Goal: Book appointment/travel/reservation

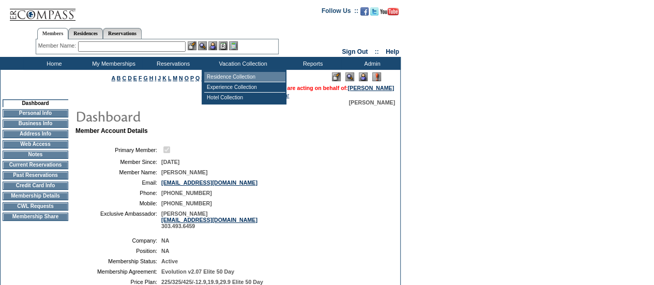
click at [237, 75] on td "Residence Collection" at bounding box center [244, 77] width 81 height 10
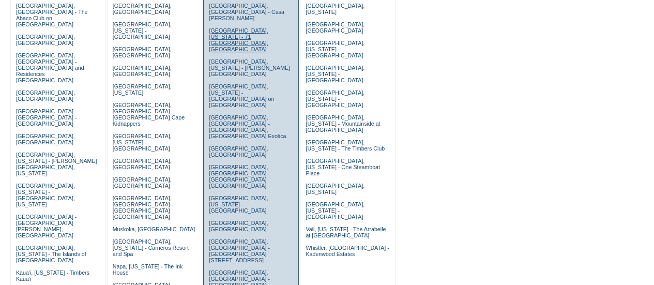
scroll to position [155, 0]
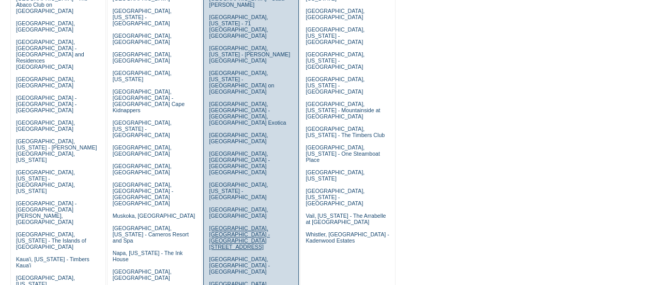
click at [217, 225] on link "[GEOGRAPHIC_DATA], [GEOGRAPHIC_DATA] - [GEOGRAPHIC_DATA][STREET_ADDRESS]" at bounding box center [239, 237] width 60 height 25
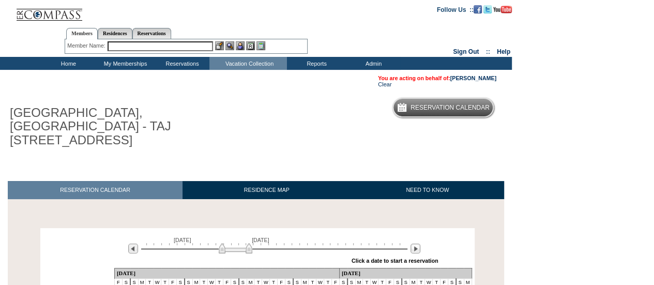
click at [155, 48] on input "text" at bounding box center [160, 46] width 105 height 10
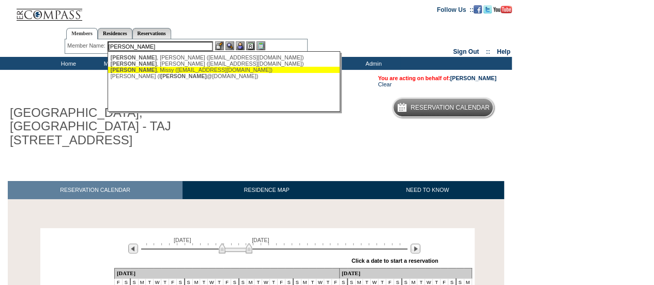
click at [161, 69] on div "Hutton , Missy (mhutton2222@gmail.com)" at bounding box center [224, 70] width 227 height 6
type input "Hutton, Missy (mhutton2222@gmail.com)"
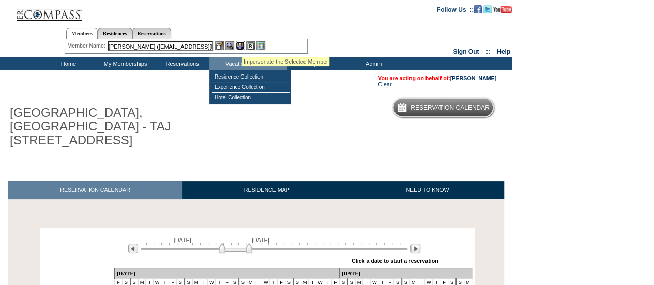
click at [241, 44] on img at bounding box center [240, 45] width 9 height 9
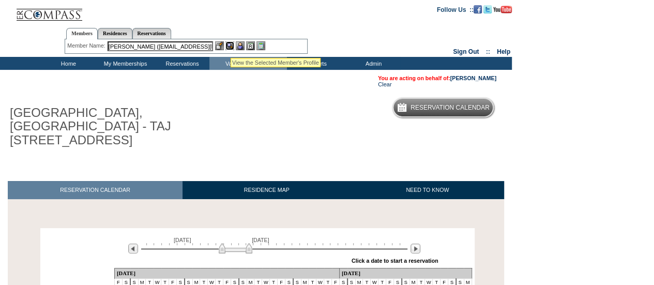
click at [231, 44] on img at bounding box center [229, 45] width 9 height 9
